Goal: Transaction & Acquisition: Purchase product/service

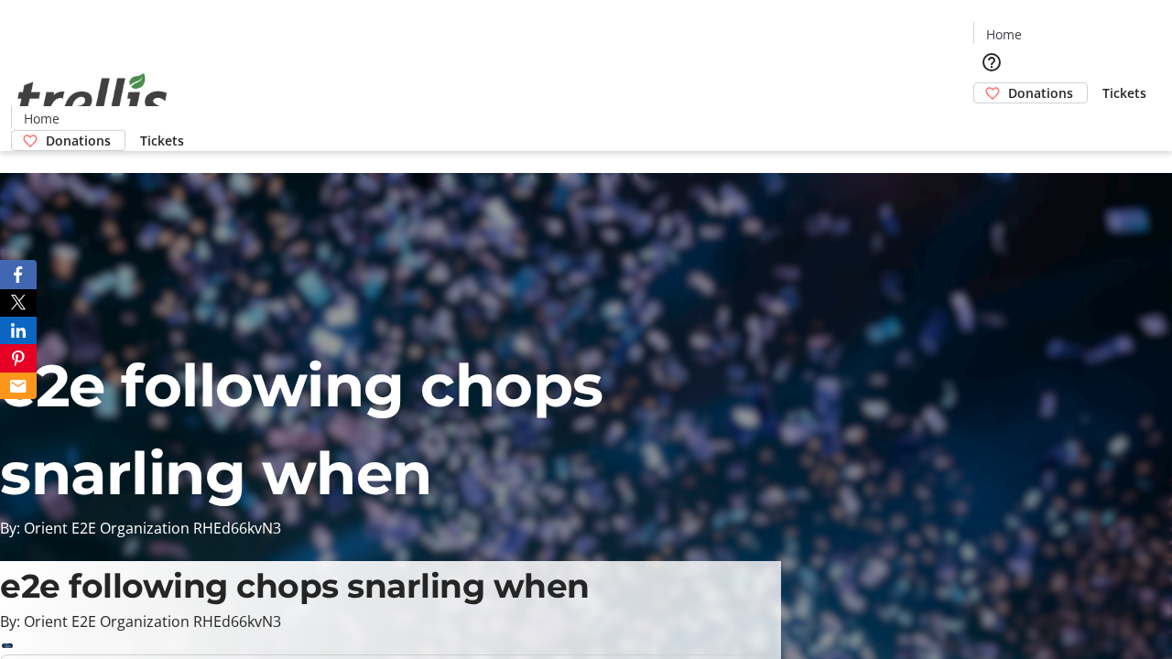
click at [1008, 83] on span "Donations" at bounding box center [1040, 92] width 65 height 19
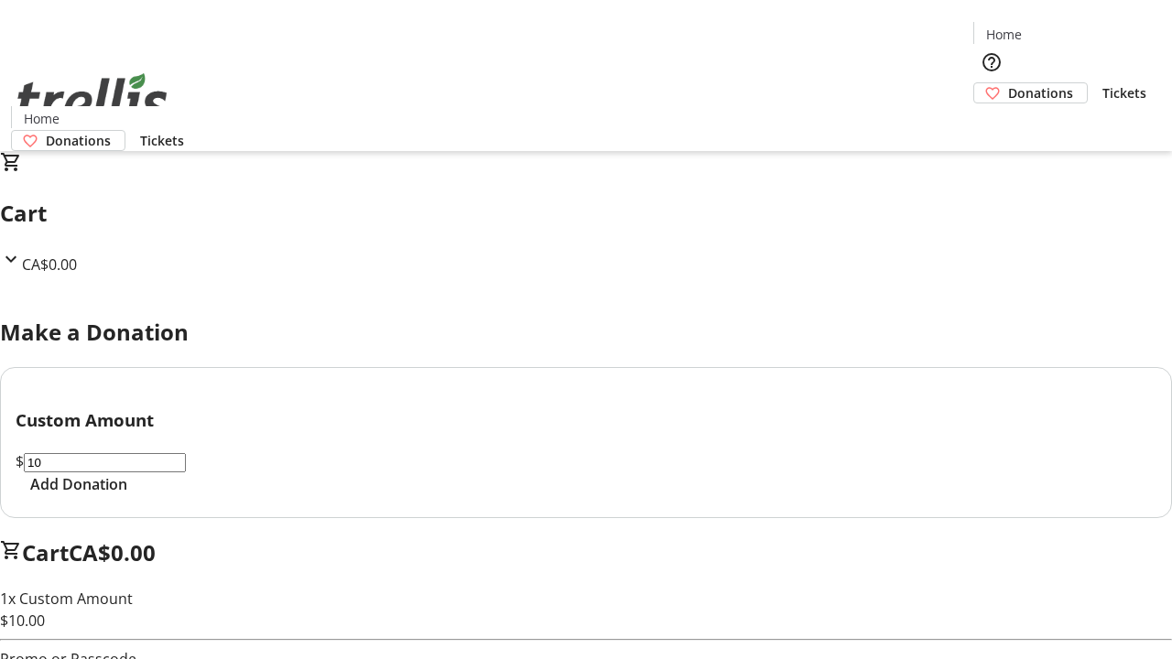
select select "CA"
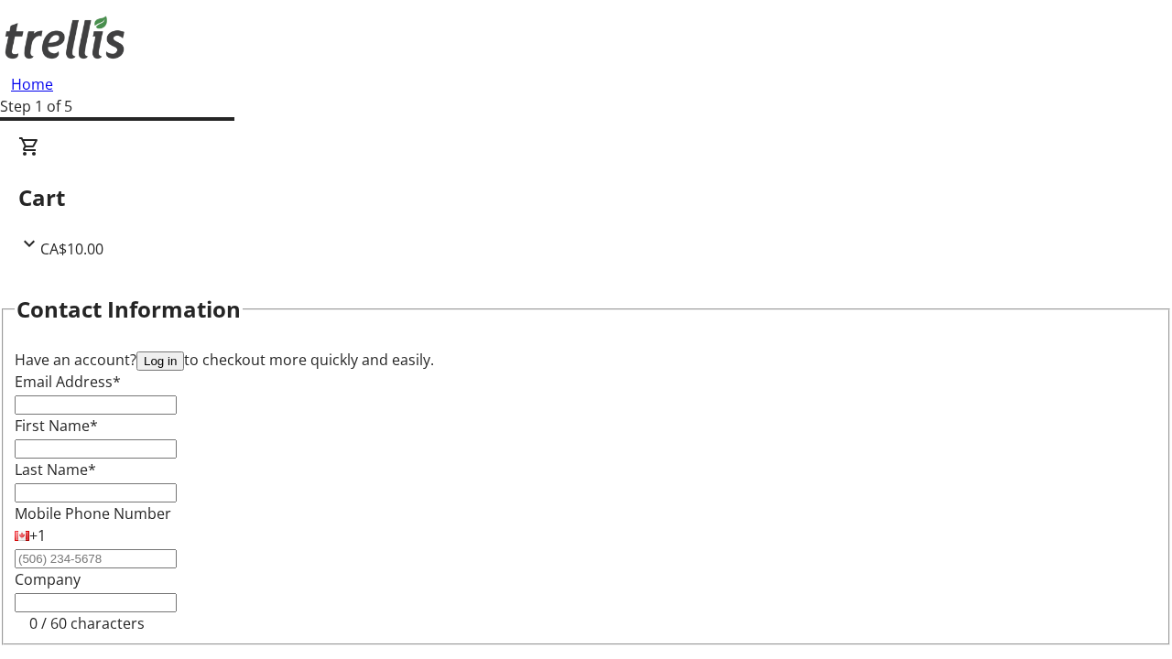
click at [184, 352] on button "Log in" at bounding box center [160, 361] width 48 height 19
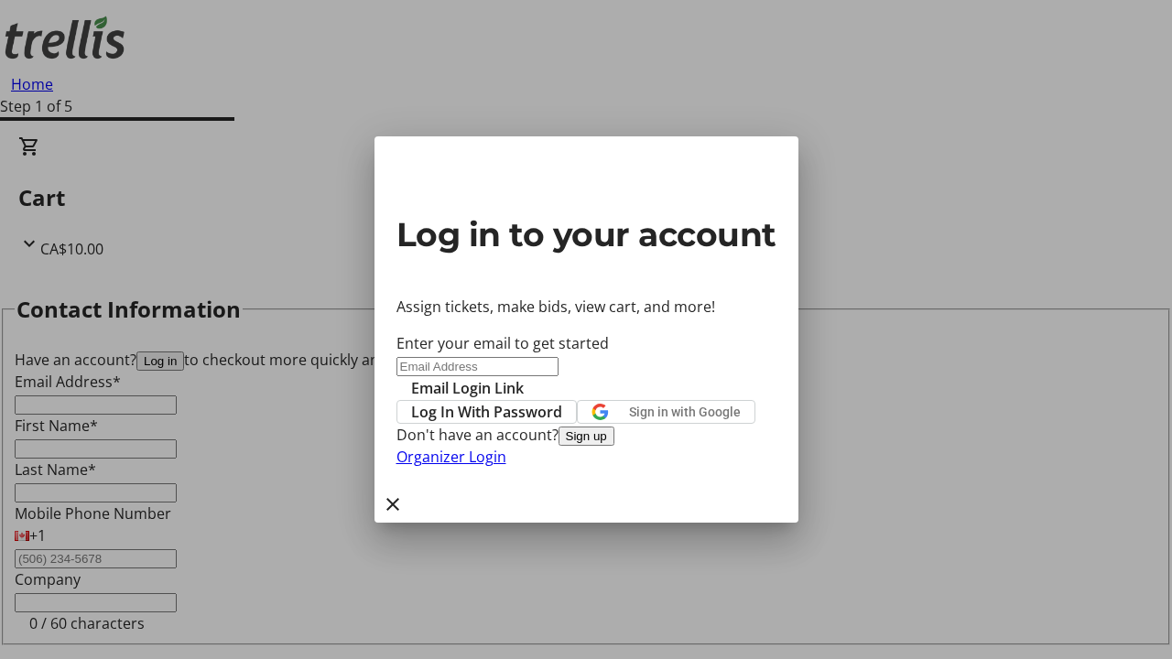
click at [614, 446] on button "Sign up" at bounding box center [586, 436] width 56 height 19
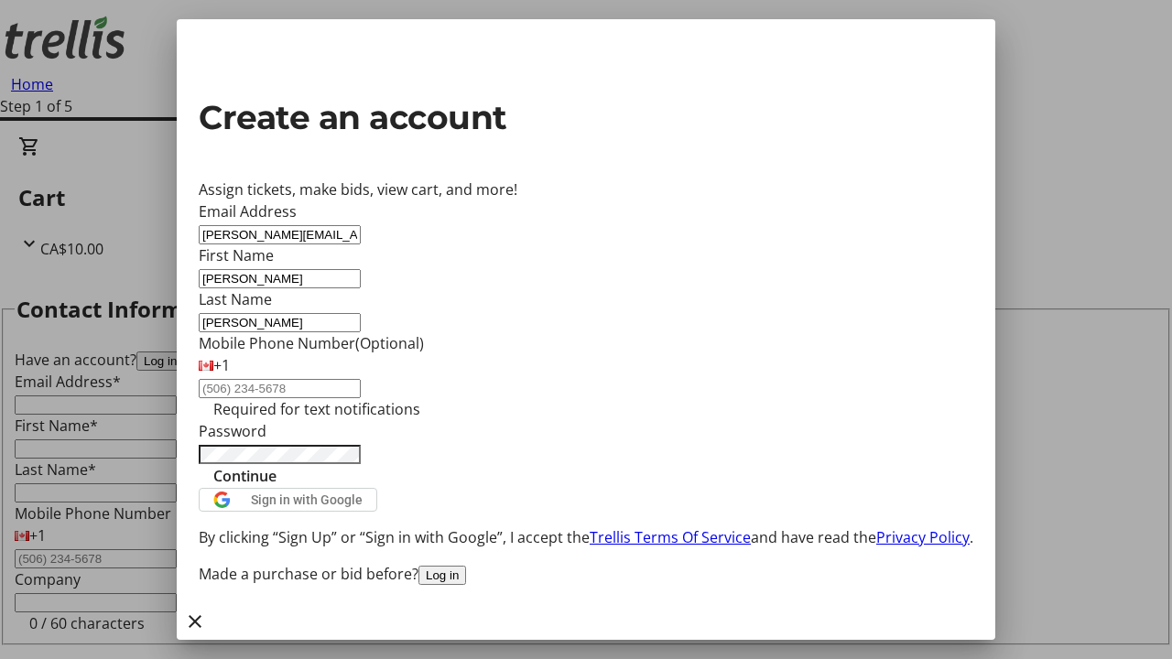
click at [276, 487] on span "Continue" at bounding box center [244, 476] width 63 height 22
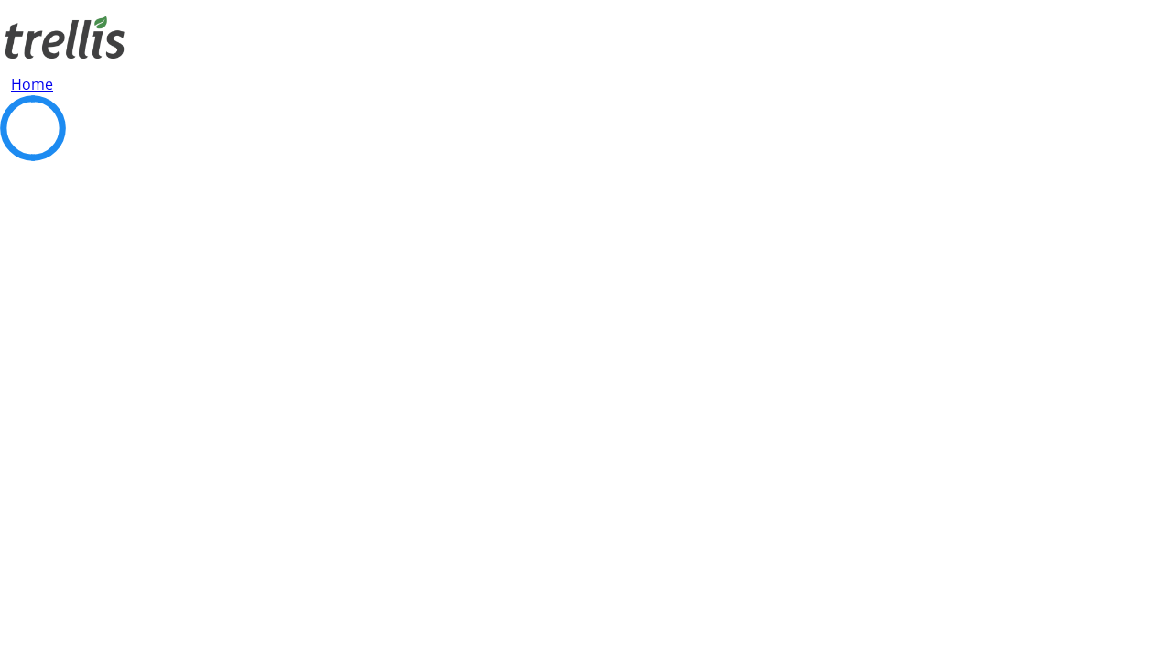
select select "CA"
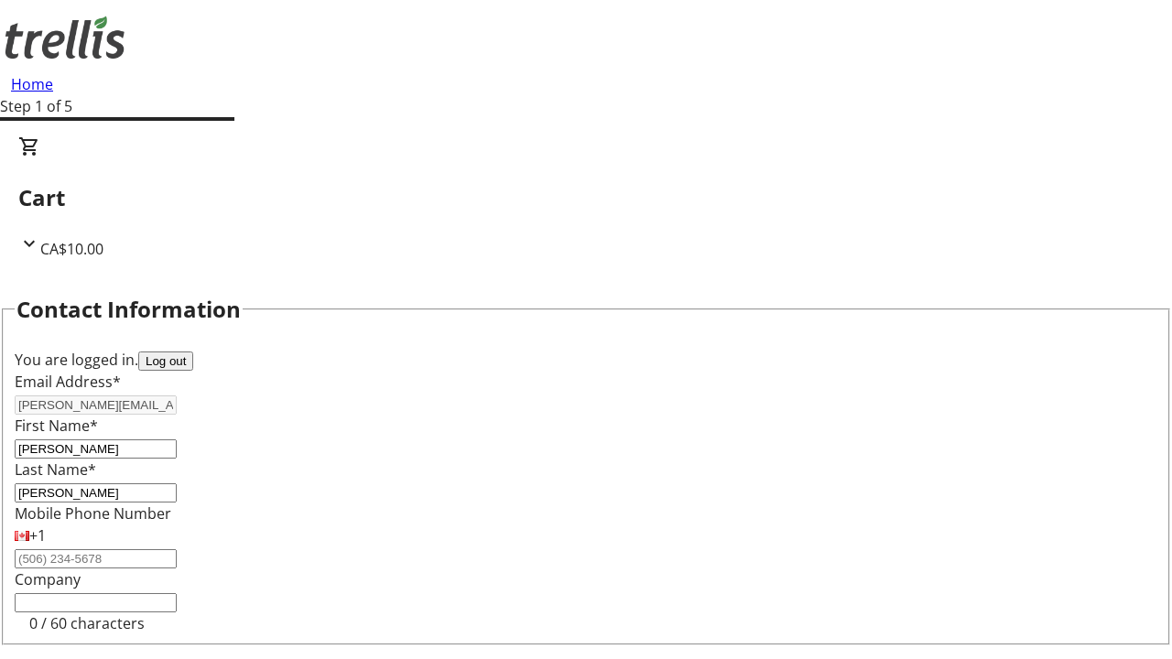
select select "BC"
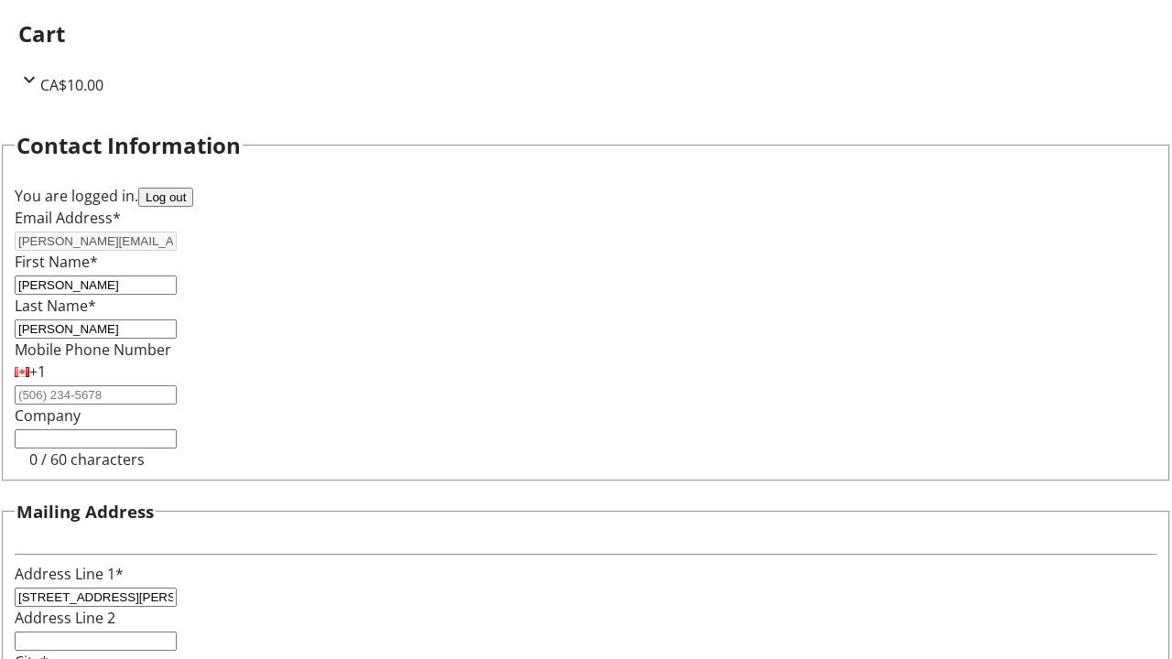
type input "Kelowna"
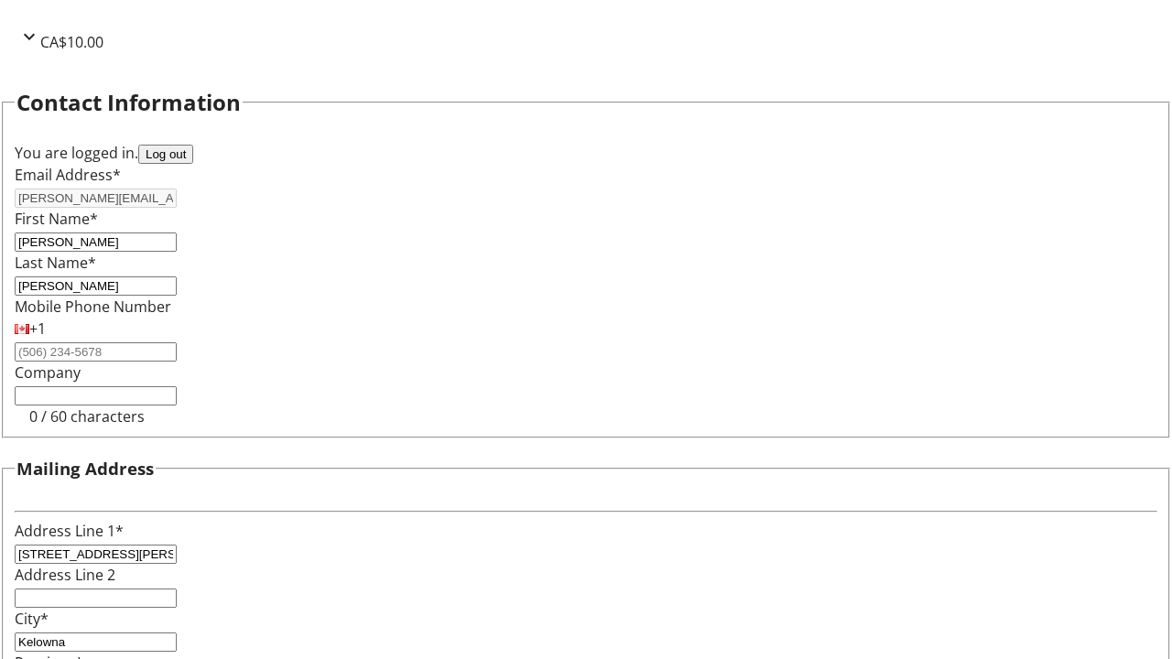
type input "V1Y 0C2"
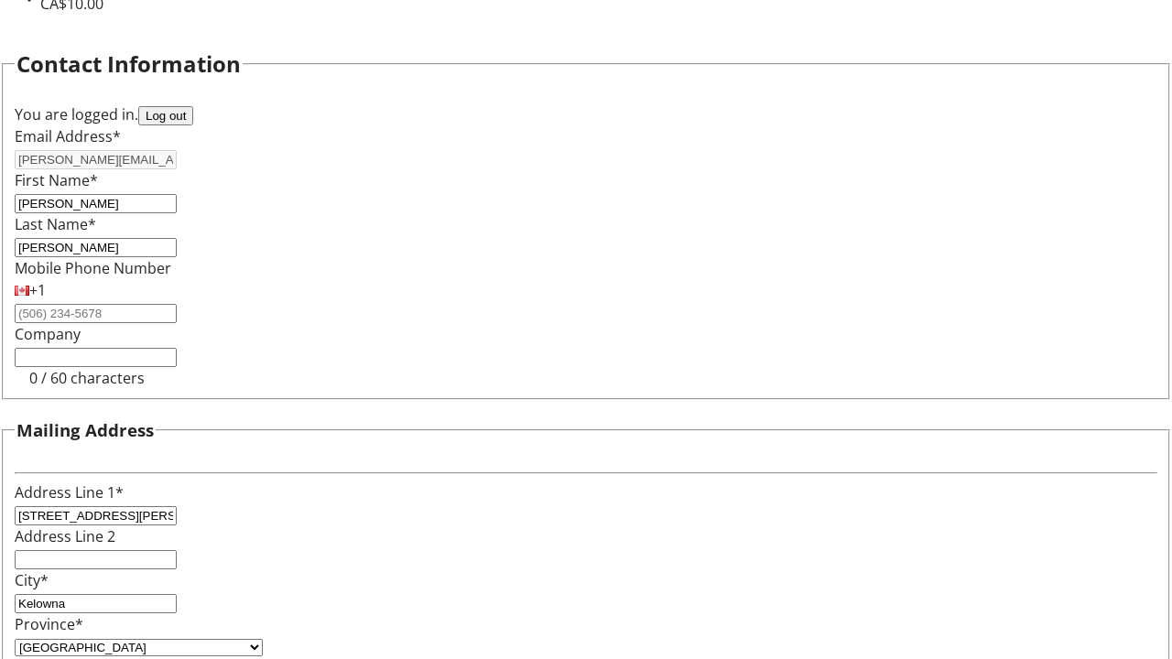
select select "BC"
select select "CA"
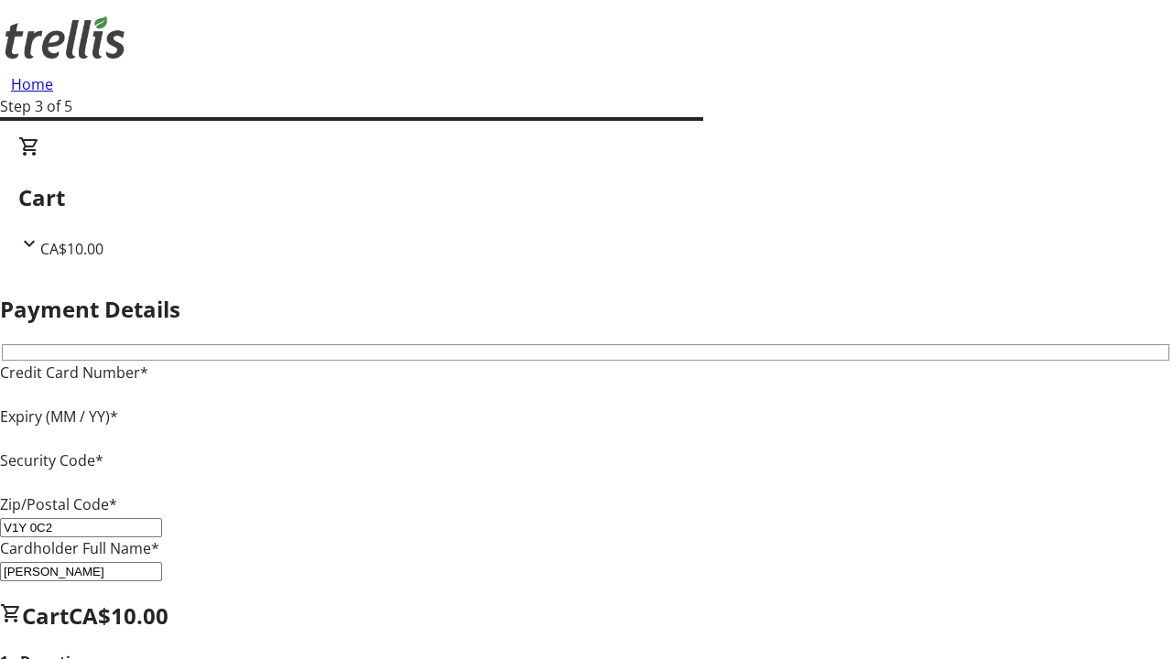
type input "V1Y 0C2"
